Goal: Task Accomplishment & Management: Manage account settings

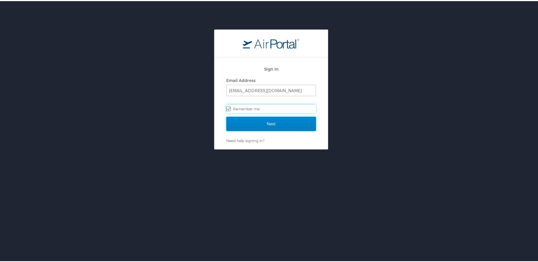
click at [288, 120] on input "Next" at bounding box center [271, 123] width 90 height 14
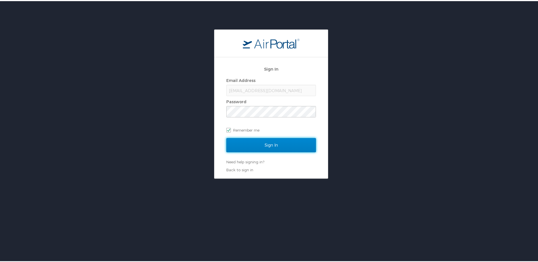
click at [279, 151] on input "Sign In" at bounding box center [271, 144] width 90 height 14
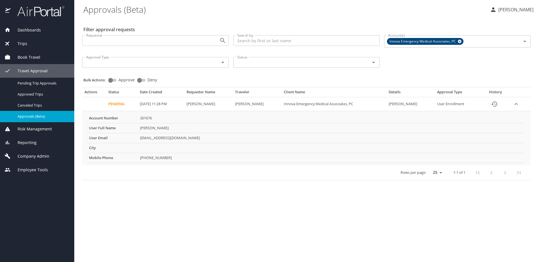
click at [112, 104] on td "Pending" at bounding box center [121, 104] width 31 height 14
click at [148, 106] on PM "[DATE] 11:28 PM" at bounding box center [161, 104] width 47 height 14
click at [226, 104] on td "[PERSON_NAME]" at bounding box center [208, 104] width 49 height 14
click at [519, 106] on icon "expand row" at bounding box center [516, 104] width 7 height 7
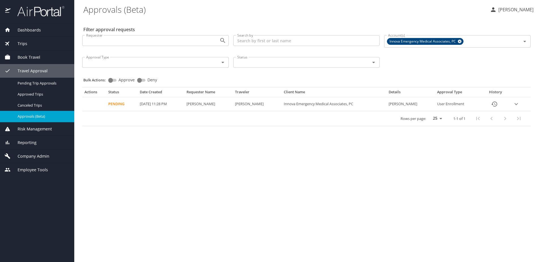
click at [518, 106] on icon "expand row" at bounding box center [516, 104] width 7 height 7
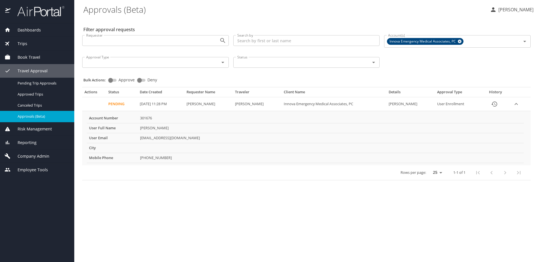
click at [111, 81] on input "Approve" at bounding box center [110, 80] width 20 height 7
checkbox input "true"
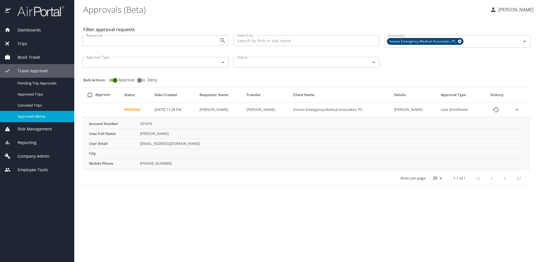
click at [90, 96] on input "select all approval requests" at bounding box center [90, 95] width 11 height 11
click at [90, 95] on input "select all approval requests" at bounding box center [90, 95] width 11 height 11
checkbox input "false"
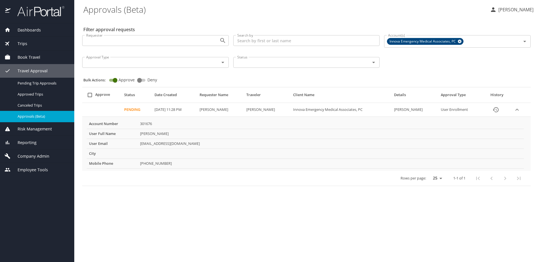
click at [130, 112] on td "Pending" at bounding box center [137, 110] width 30 height 14
click at [499, 111] on icon "History" at bounding box center [496, 109] width 6 height 5
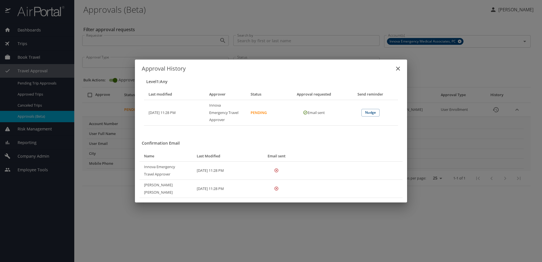
click at [398, 72] on icon "close" at bounding box center [398, 68] width 7 height 7
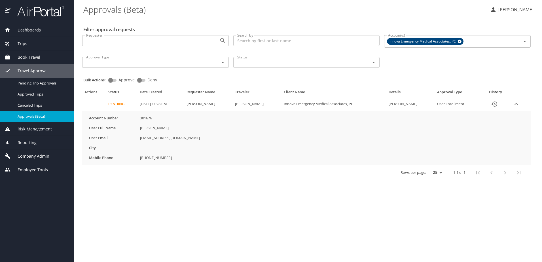
click at [114, 79] on input "Approve" at bounding box center [110, 80] width 20 height 7
checkbox input "true"
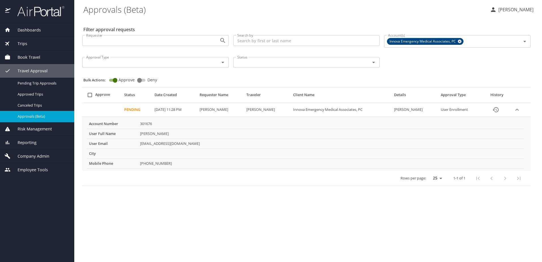
click at [90, 95] on input "select all approval requests" at bounding box center [90, 95] width 11 height 11
checkbox input "false"
click at [152, 114] on PM "[DATE] 11:28 PM" at bounding box center [174, 110] width 45 height 14
click at [152, 110] on PM "[DATE] 11:28 PM" at bounding box center [174, 110] width 45 height 14
click at [144, 113] on td "Pending" at bounding box center [137, 110] width 30 height 14
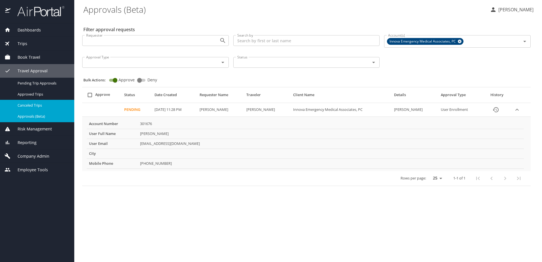
click at [28, 107] on span "Canceled Trips" at bounding box center [43, 105] width 50 height 5
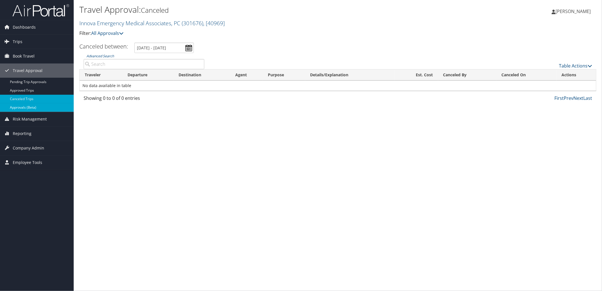
click at [36, 107] on link "Approvals (Beta)" at bounding box center [37, 107] width 74 height 9
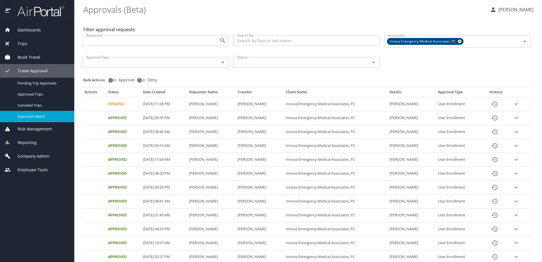
click at [110, 103] on td "Pending" at bounding box center [123, 104] width 35 height 14
click at [113, 79] on input "Approve" at bounding box center [110, 80] width 20 height 7
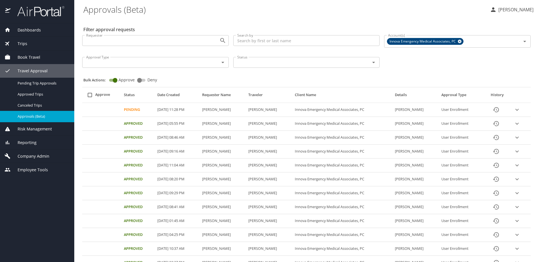
click at [116, 80] on input "Approve" at bounding box center [115, 80] width 20 height 7
checkbox input "false"
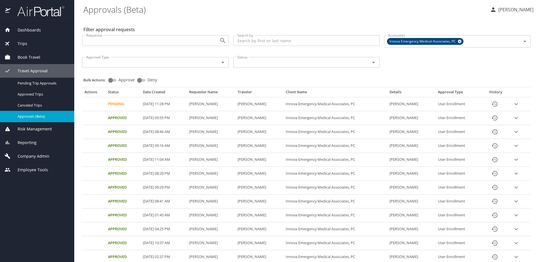
click at [115, 104] on td "Pending" at bounding box center [123, 104] width 35 height 14
click at [517, 105] on icon "expand row" at bounding box center [516, 104] width 7 height 7
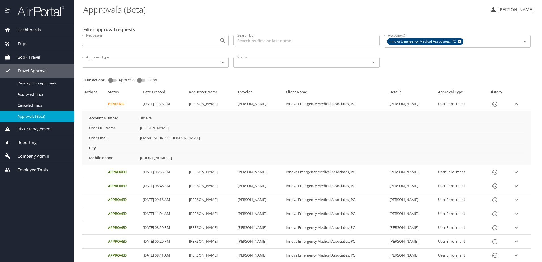
click at [187, 42] on input "Requester" at bounding box center [147, 40] width 127 height 7
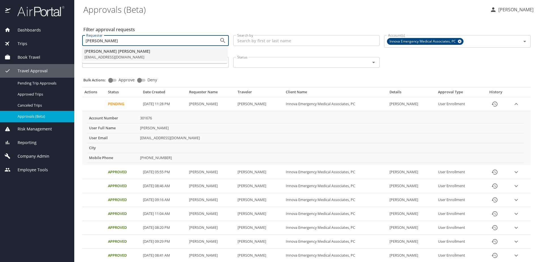
click at [167, 56] on li "Caterina Palumbo caterinapalumbo84@gmail.com" at bounding box center [154, 54] width 145 height 14
type input "caterinapalumbo84@gmail.com"
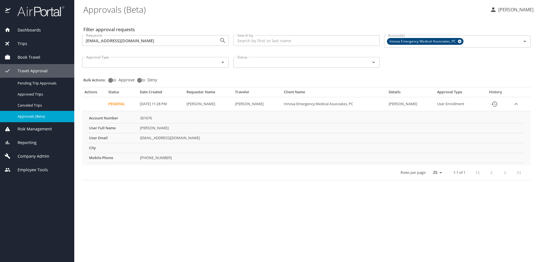
click at [115, 81] on input "Approve" at bounding box center [110, 80] width 20 height 7
checkbox input "true"
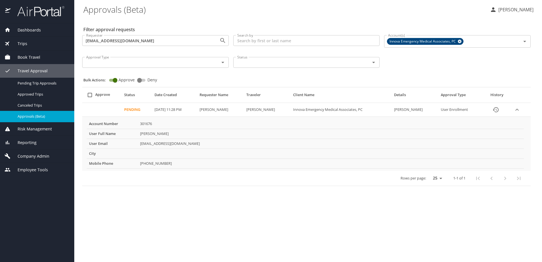
click at [89, 96] on input "select all approval requests" at bounding box center [90, 95] width 11 height 11
click at [91, 94] on input "select all approval requests" at bounding box center [90, 95] width 11 height 11
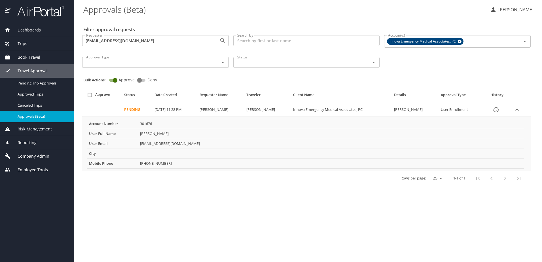
click at [91, 94] on input "select all approval requests" at bounding box center [90, 95] width 11 height 11
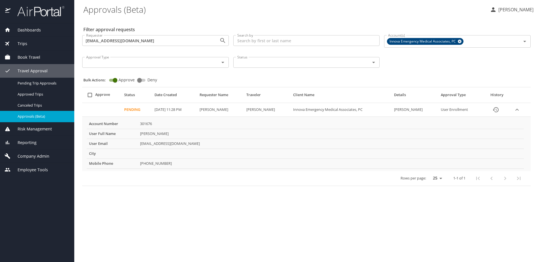
click at [91, 94] on input "select all approval requests" at bounding box center [90, 95] width 11 height 11
checkbox input "false"
click at [116, 78] on input "Approve" at bounding box center [115, 80] width 20 height 7
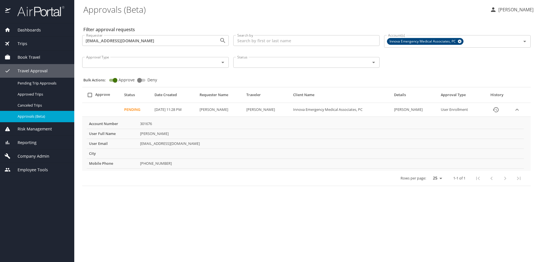
checkbox input "false"
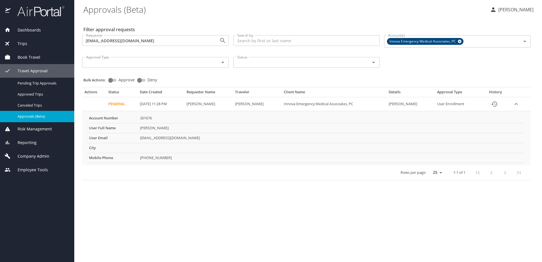
click at [138, 79] on input "Deny" at bounding box center [139, 80] width 20 height 7
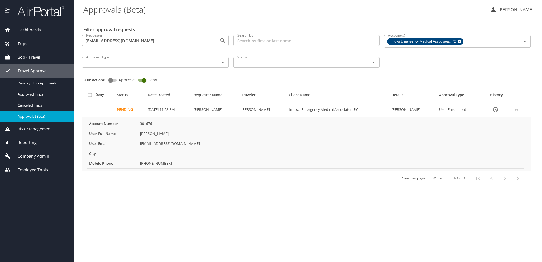
click at [142, 81] on input "Deny" at bounding box center [144, 80] width 20 height 7
checkbox input "false"
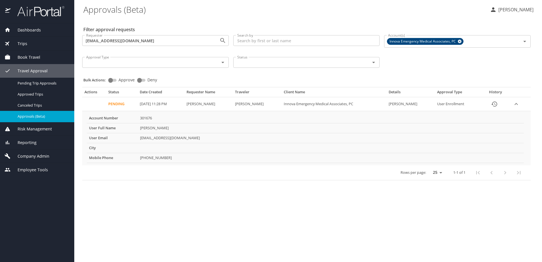
click at [110, 77] on div "Bulk Actions: Approve Deny" at bounding box center [308, 77] width 450 height 12
click at [111, 81] on input "Approve" at bounding box center [110, 80] width 20 height 7
checkbox input "true"
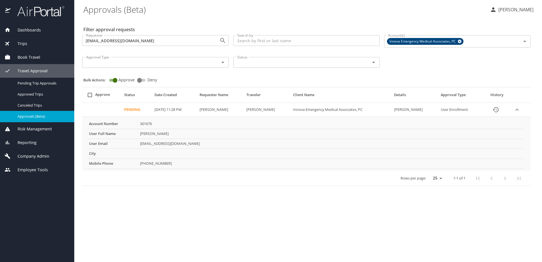
click at [89, 97] on input "select all approval requests" at bounding box center [90, 95] width 11 height 11
click at [90, 96] on input "select all approval requests" at bounding box center [90, 95] width 11 height 11
click at [91, 95] on input "select all approval requests" at bounding box center [90, 95] width 11 height 11
checkbox input "false"
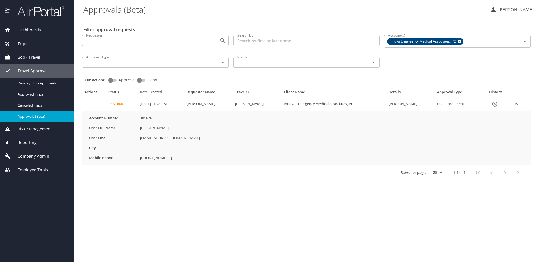
click at [113, 80] on input "Approve" at bounding box center [110, 80] width 20 height 7
checkbox input "true"
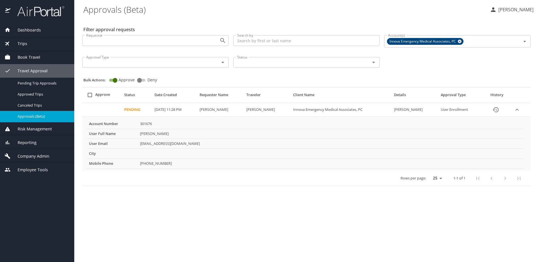
click at [90, 96] on input "select all approval requests" at bounding box center [90, 95] width 11 height 11
checkbox input "false"
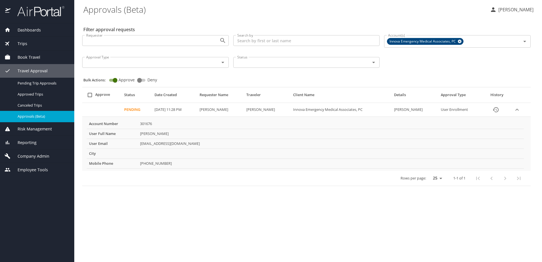
click at [142, 202] on main "Approvals (Beta) Anna Olson Filter approval requests Requester Requester Search…" at bounding box center [308, 131] width 468 height 262
click at [113, 81] on input "Approve" at bounding box center [115, 80] width 20 height 7
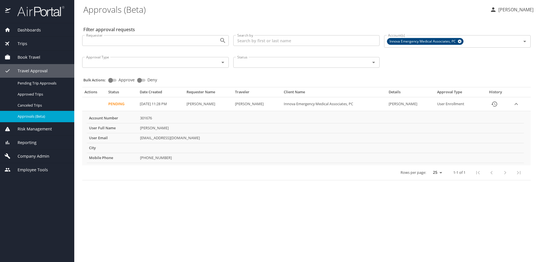
click at [112, 81] on input "Approve" at bounding box center [110, 80] width 20 height 7
checkbox input "true"
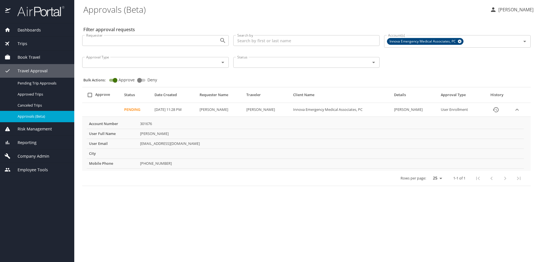
click at [91, 94] on input "select all approval requests" at bounding box center [90, 95] width 11 height 11
click at [89, 96] on input "select all approval requests" at bounding box center [90, 95] width 11 height 11
checkbox input "false"
click at [512, 11] on p "Anna Olson" at bounding box center [515, 9] width 37 height 7
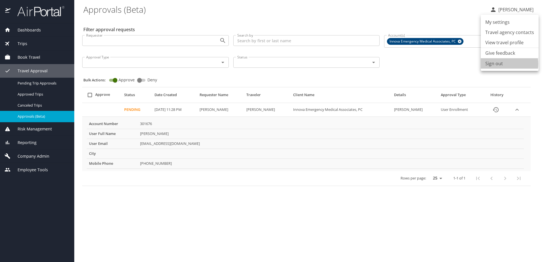
click at [503, 64] on li "Sign out" at bounding box center [510, 63] width 58 height 10
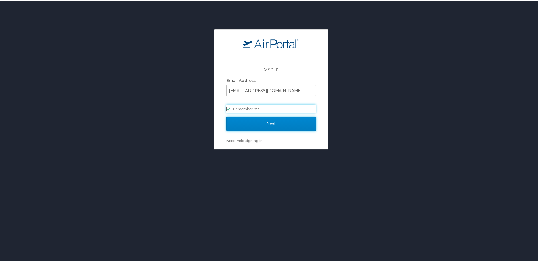
click at [267, 117] on input "Next" at bounding box center [271, 123] width 90 height 14
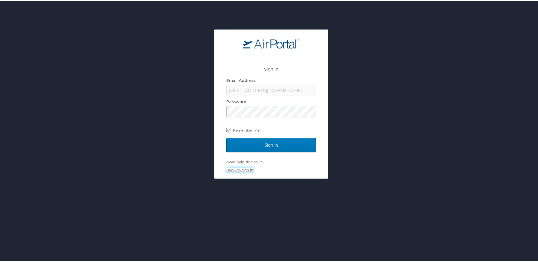
click at [233, 170] on link "Back to sign in" at bounding box center [239, 169] width 27 height 5
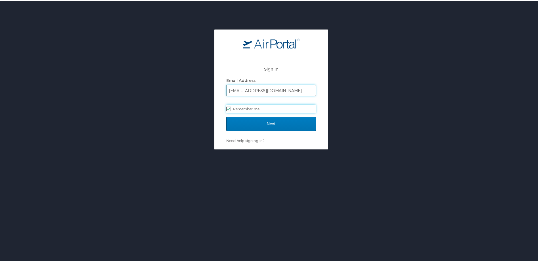
click at [255, 87] on input "[EMAIL_ADDRESS][DOMAIN_NAME]" at bounding box center [271, 89] width 89 height 11
type input "[PERSON_NAME][EMAIL_ADDRESS][DOMAIN_NAME]"
checkbox input "false"
click at [269, 82] on div "Email Address" at bounding box center [271, 79] width 90 height 9
click at [274, 90] on input "[PERSON_NAME][EMAIL_ADDRESS][DOMAIN_NAME]" at bounding box center [271, 89] width 89 height 11
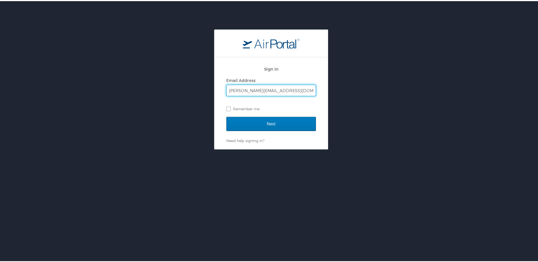
type input "[EMAIL_ADDRESS][DOMAIN_NAME]"
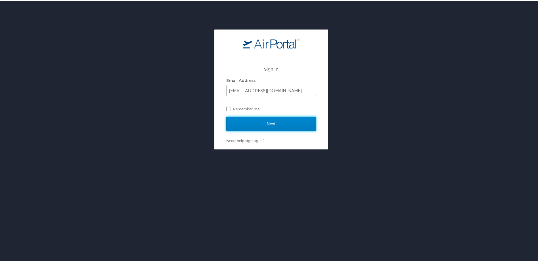
click at [271, 128] on input "Next" at bounding box center [271, 123] width 90 height 14
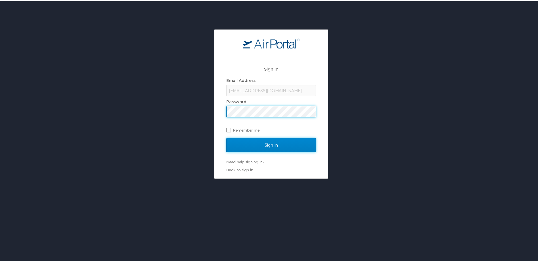
click at [281, 144] on input "Sign In" at bounding box center [271, 144] width 90 height 14
